Goal: Transaction & Acquisition: Purchase product/service

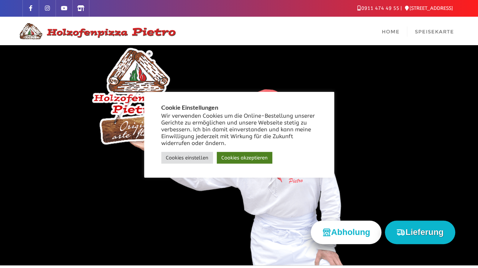
click at [236, 159] on link "Cookies akzeptieren" at bounding box center [245, 158] width 56 height 12
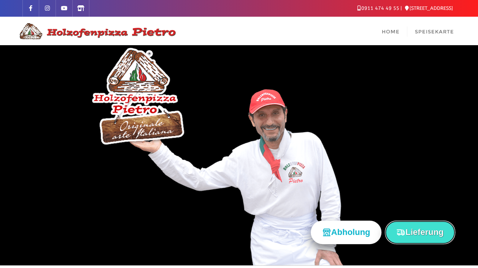
click at [421, 235] on button "Lieferung" at bounding box center [420, 232] width 70 height 23
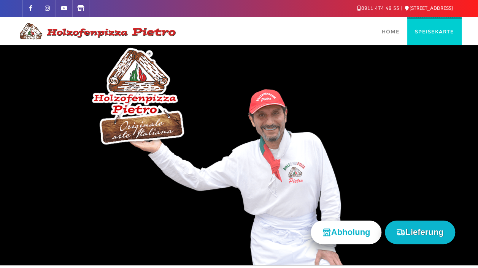
click at [440, 31] on span "Speisekarte" at bounding box center [434, 32] width 39 height 6
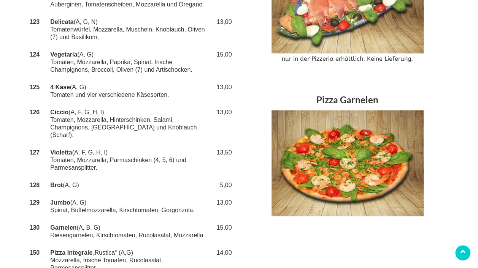
scroll to position [894, 0]
